Goal: Find contact information: Find contact information

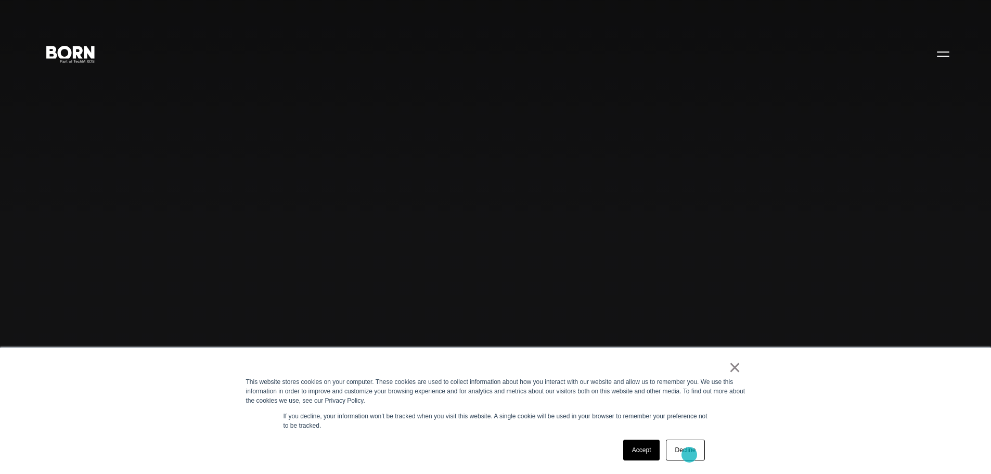
click at [689, 454] on link "Decline" at bounding box center [685, 449] width 38 height 21
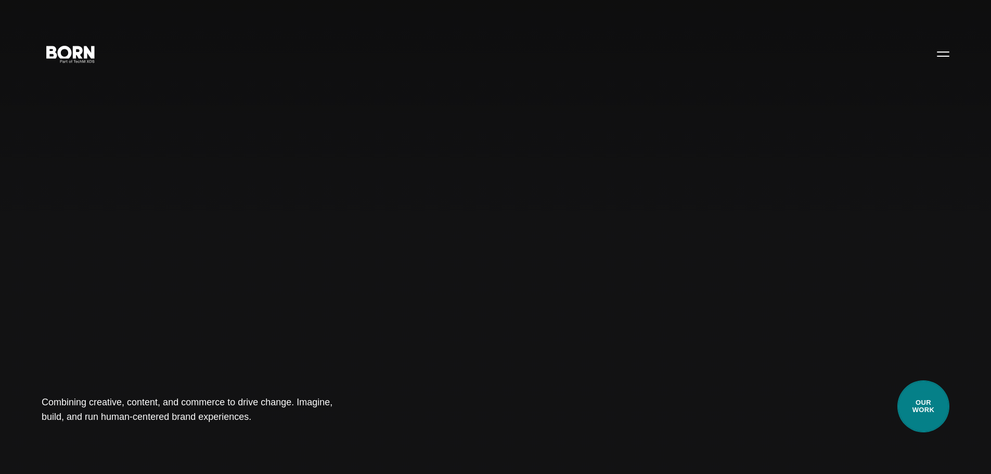
click at [931, 407] on link "Our Work" at bounding box center [923, 406] width 52 height 52
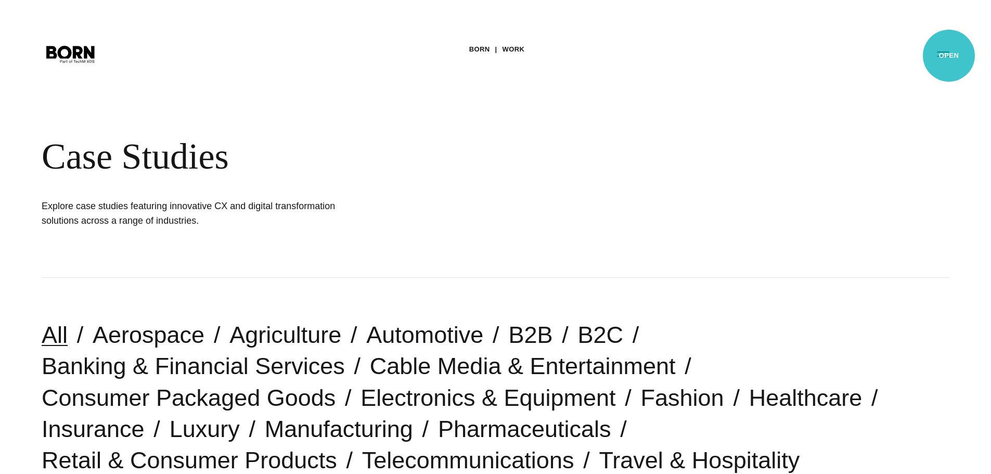
click at [948, 56] on button "Primary Menu" at bounding box center [942, 54] width 25 height 22
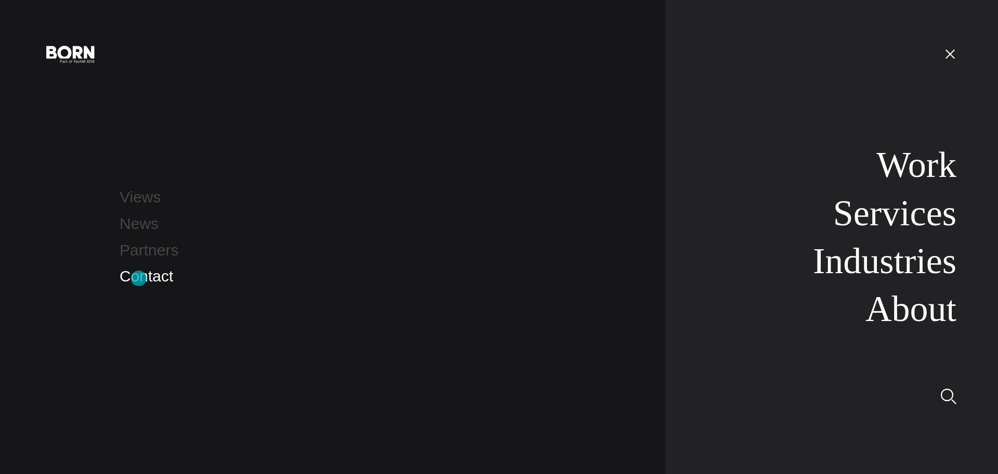
click at [139, 278] on link "Contact" at bounding box center [147, 275] width 54 height 17
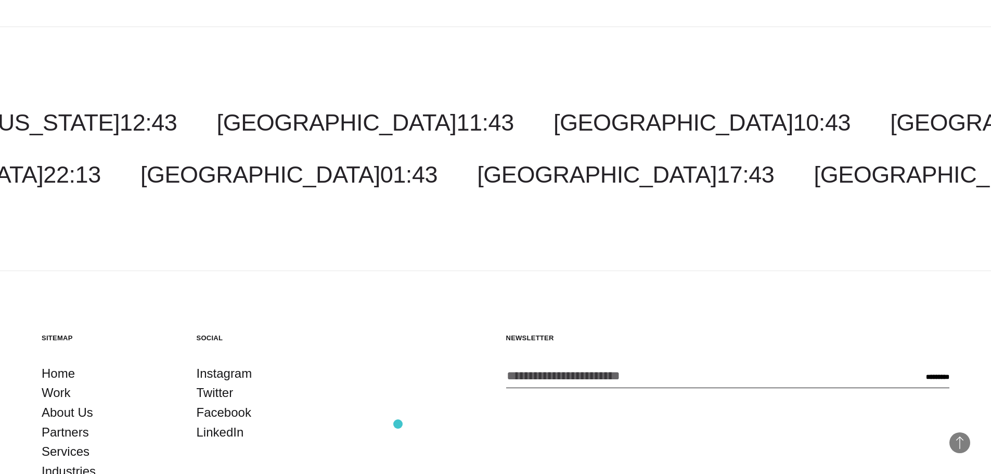
scroll to position [2629, 0]
